Goal: Transaction & Acquisition: Purchase product/service

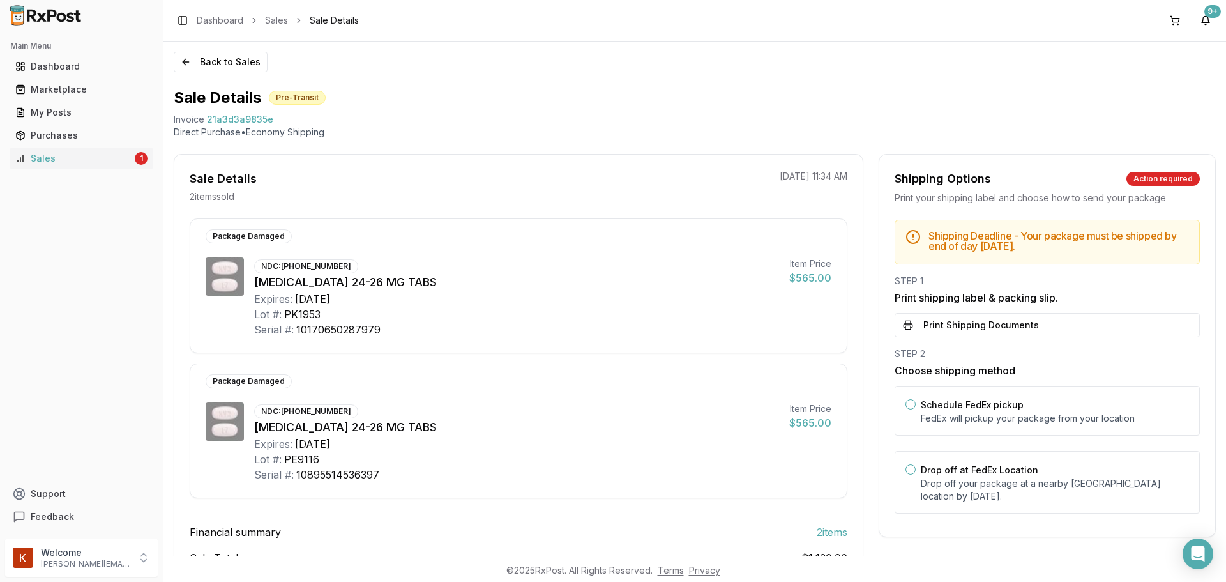
scroll to position [126, 0]
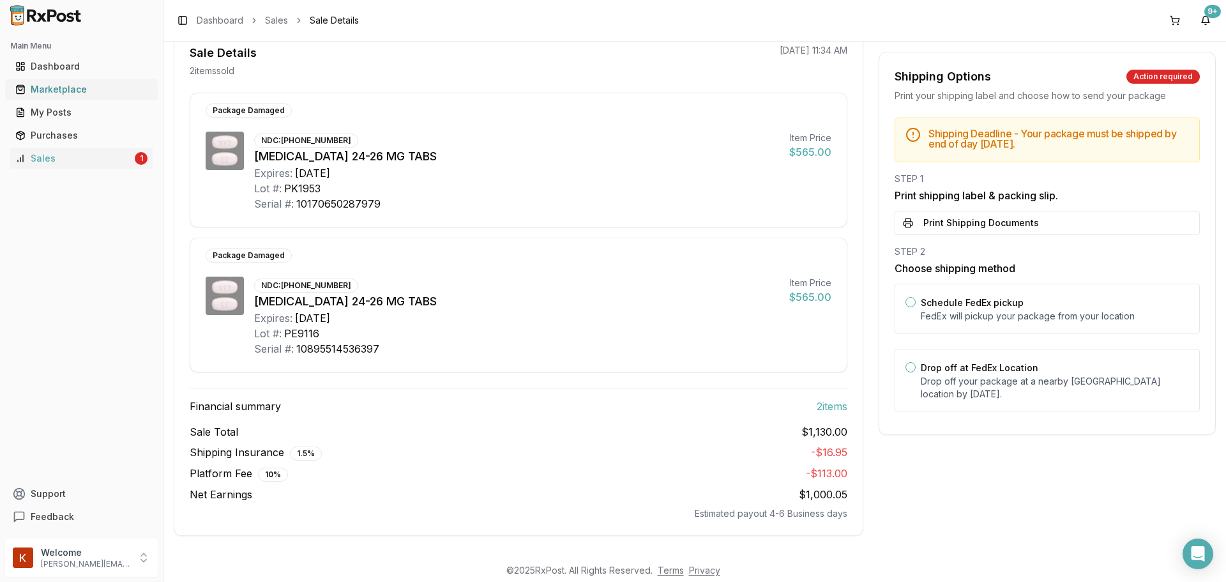
click at [79, 88] on div "Marketplace" at bounding box center [81, 89] width 132 height 13
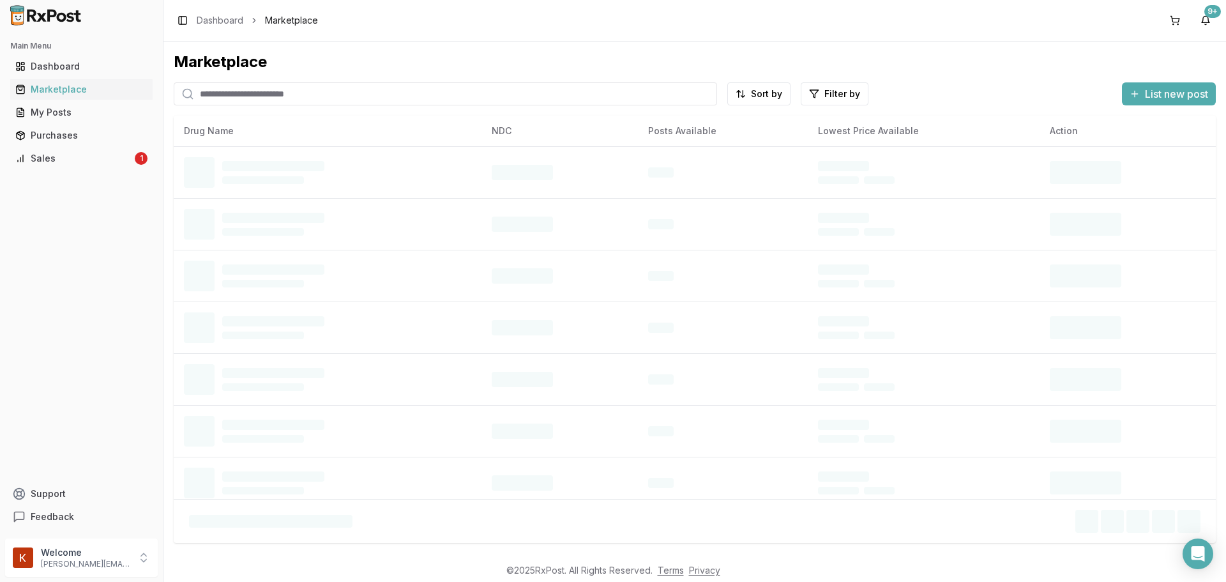
click at [252, 89] on input "search" at bounding box center [445, 93] width 543 height 23
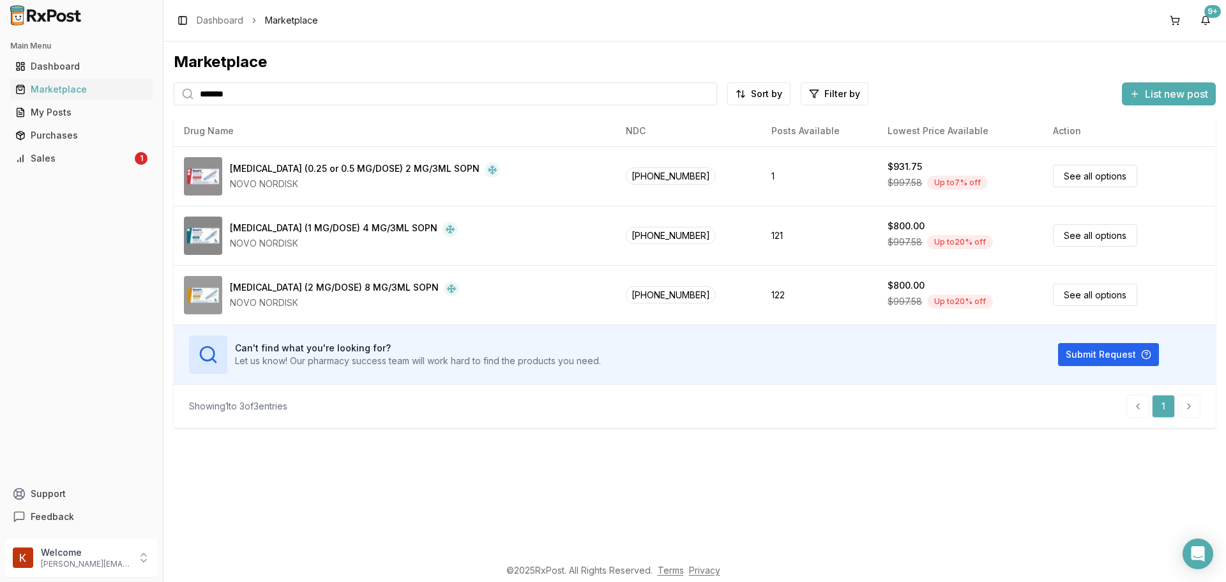
type input "*******"
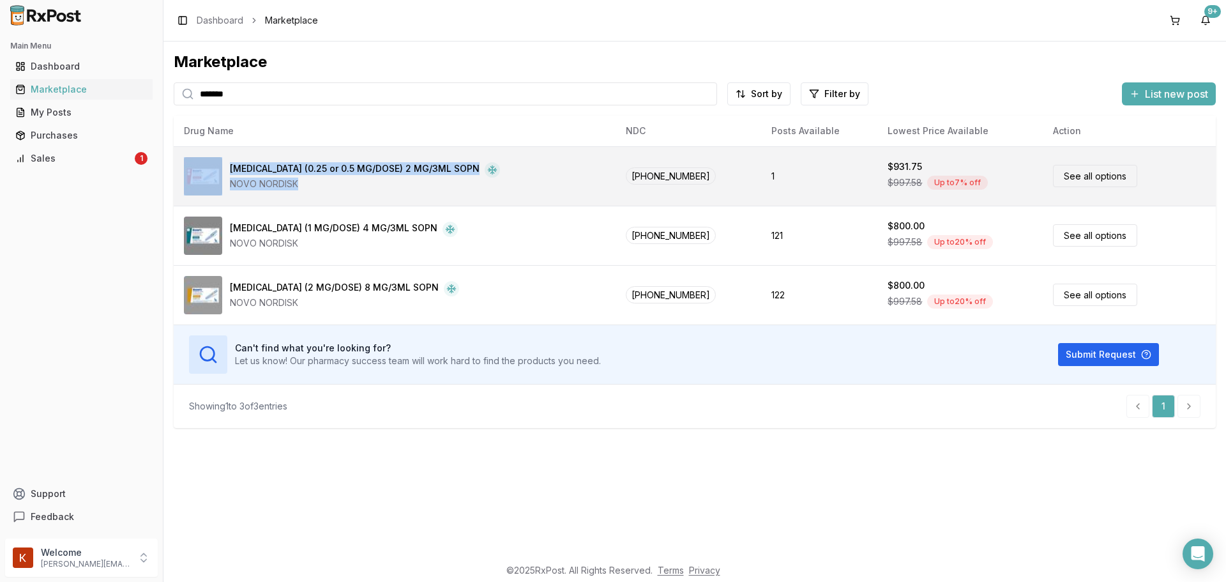
drag, startPoint x: 488, startPoint y: 178, endPoint x: 224, endPoint y: 176, distance: 264.3
click at [224, 176] on div "[MEDICAL_DATA] (0.25 or 0.5 MG/DOSE) 2 MG/3ML SOPN NOVO NORDISK" at bounding box center [394, 176] width 421 height 38
